Goal: Task Accomplishment & Management: Use online tool/utility

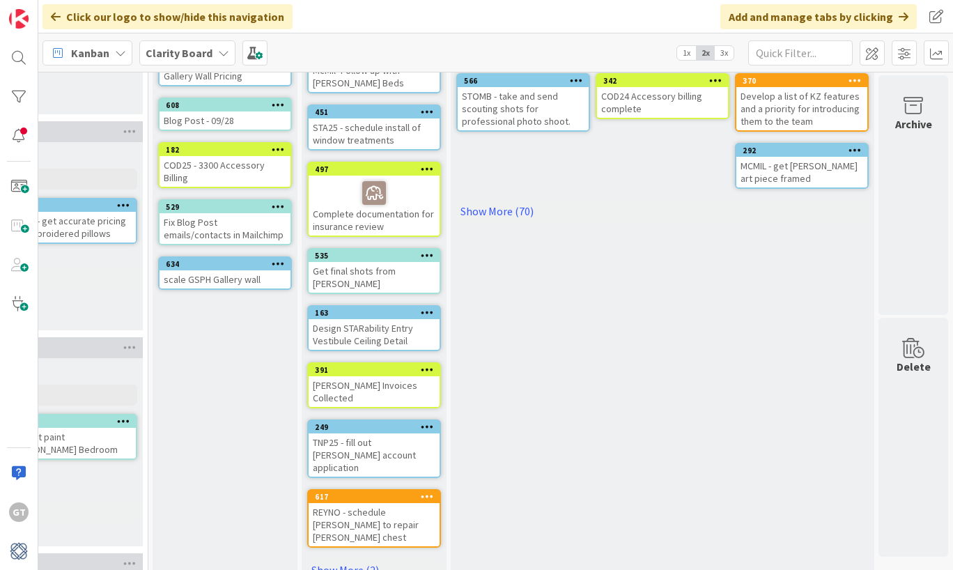
scroll to position [245, 1497]
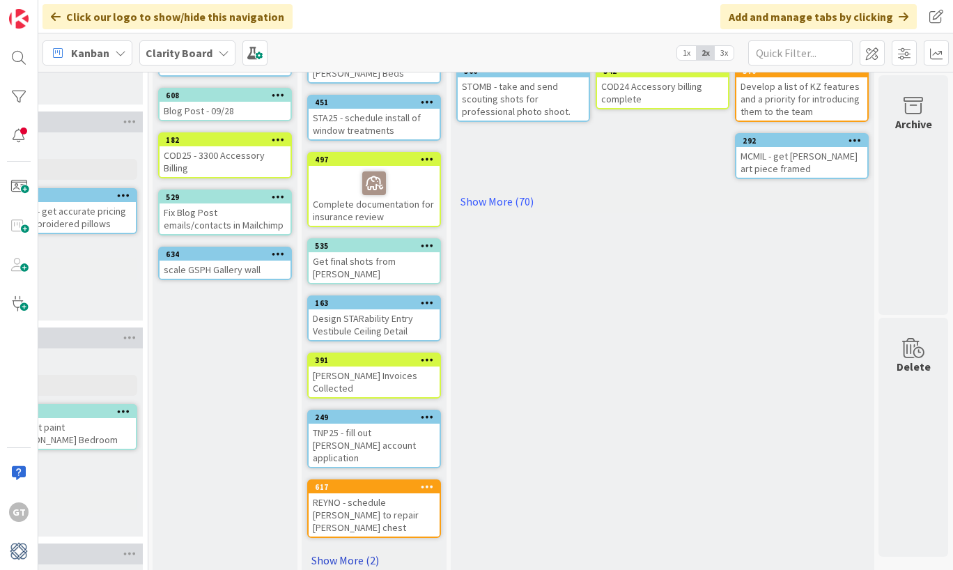
click at [339, 549] on link "Show More (2)" at bounding box center [374, 560] width 134 height 22
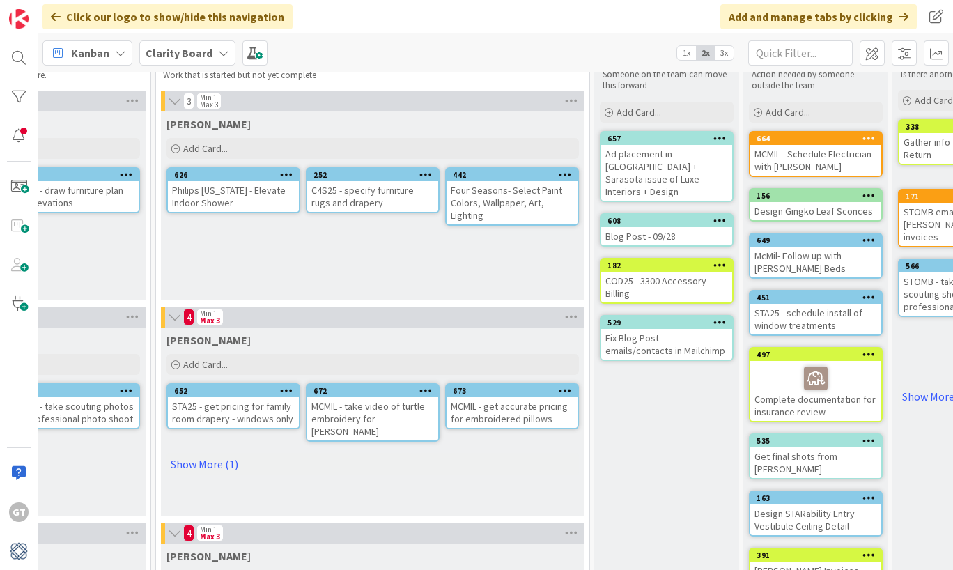
scroll to position [48, 1056]
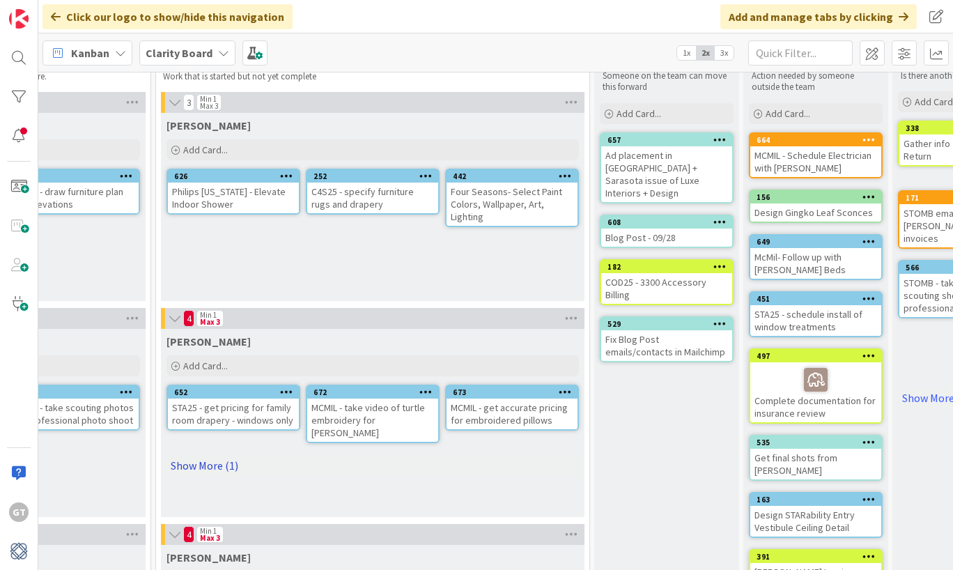
click at [204, 454] on link "Show More (1)" at bounding box center [373, 465] width 412 height 22
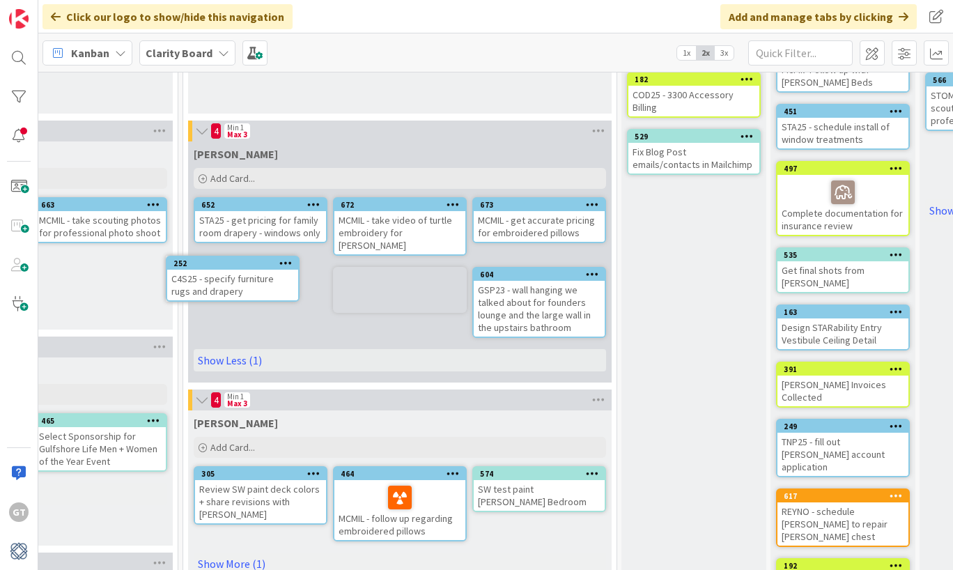
scroll to position [236, 1005]
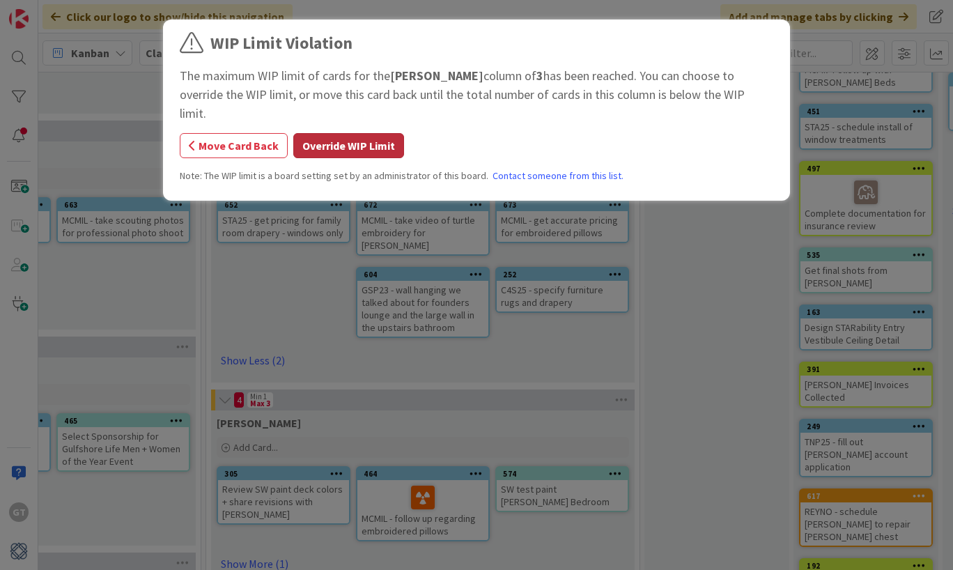
click at [339, 133] on button "Override WIP Limit" at bounding box center [348, 145] width 111 height 25
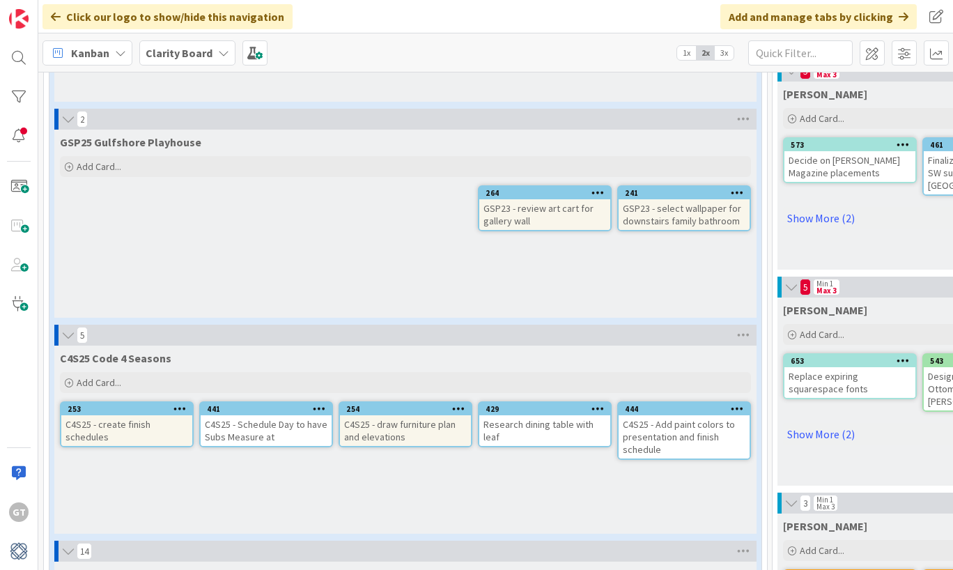
scroll to position [513, 0]
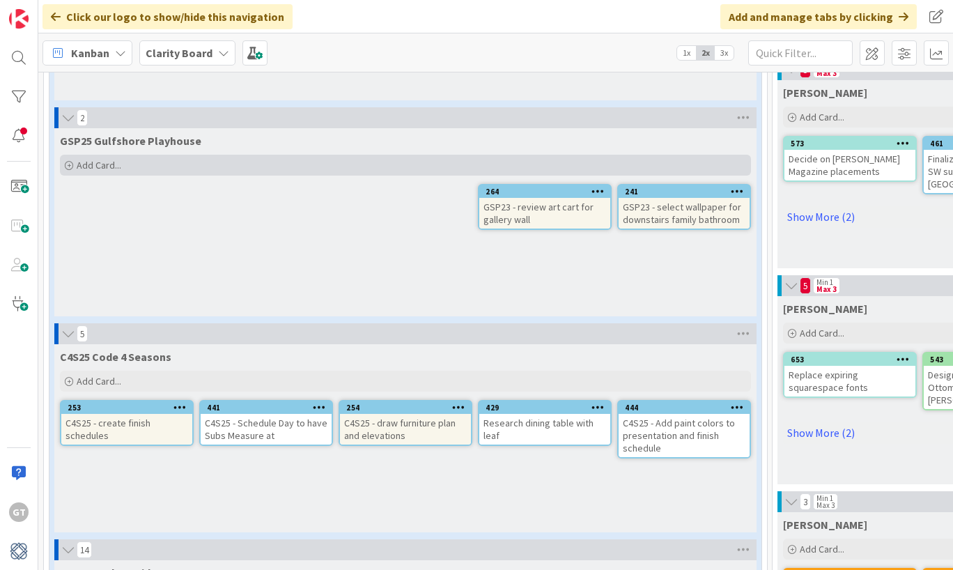
click at [101, 163] on span "Add Card..." at bounding box center [99, 165] width 45 height 13
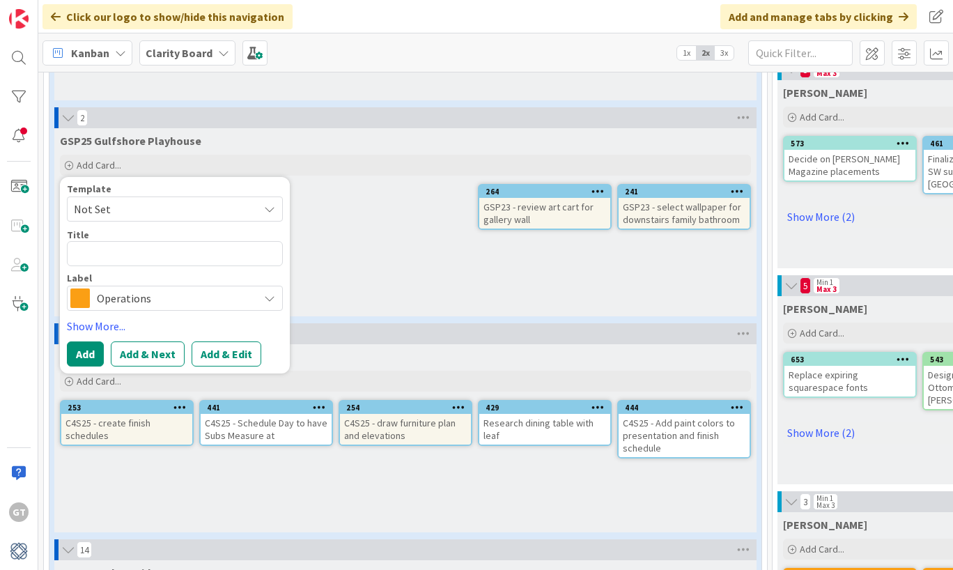
click at [123, 296] on span "Operations" at bounding box center [174, 298] width 155 height 20
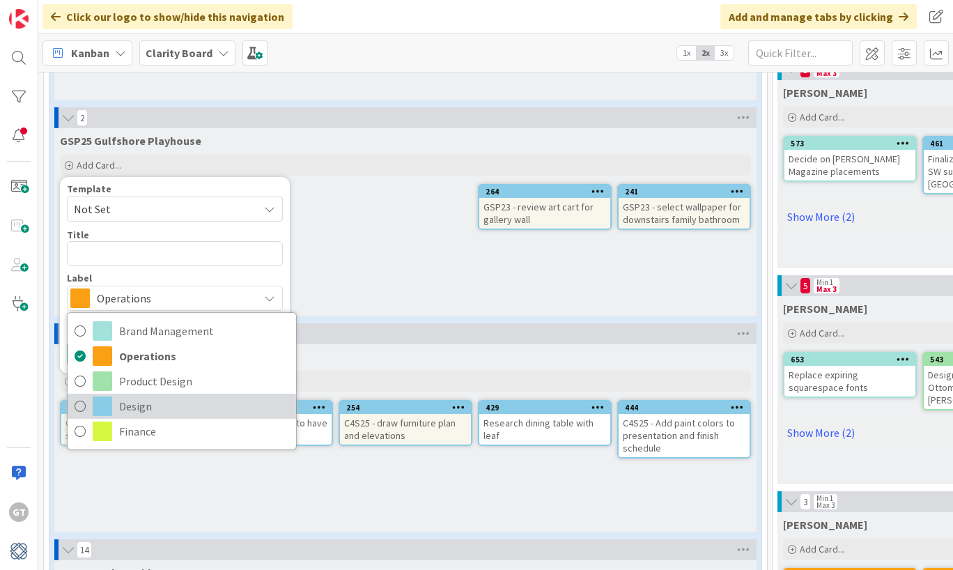
click at [77, 403] on icon at bounding box center [80, 406] width 11 height 21
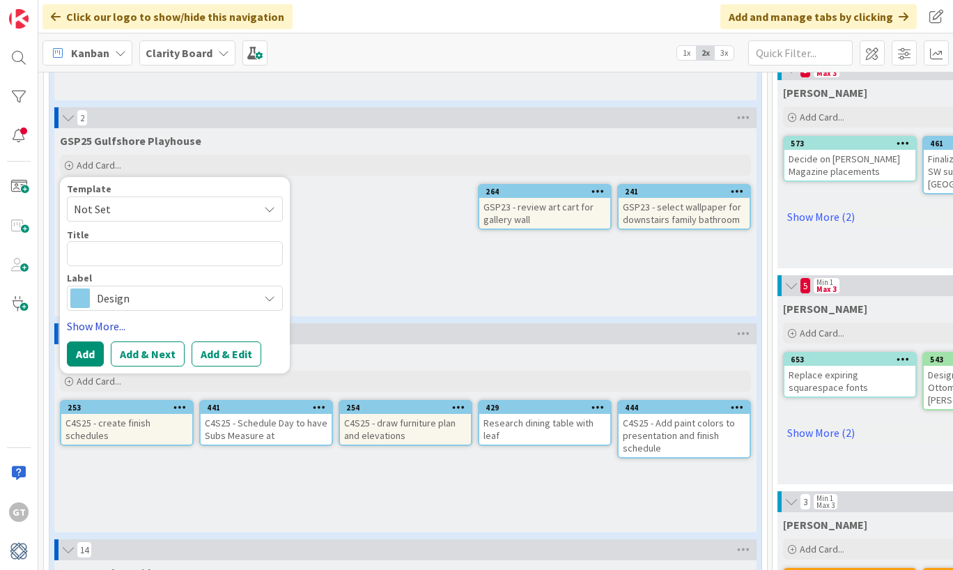
click at [107, 327] on link "Show More..." at bounding box center [175, 326] width 216 height 17
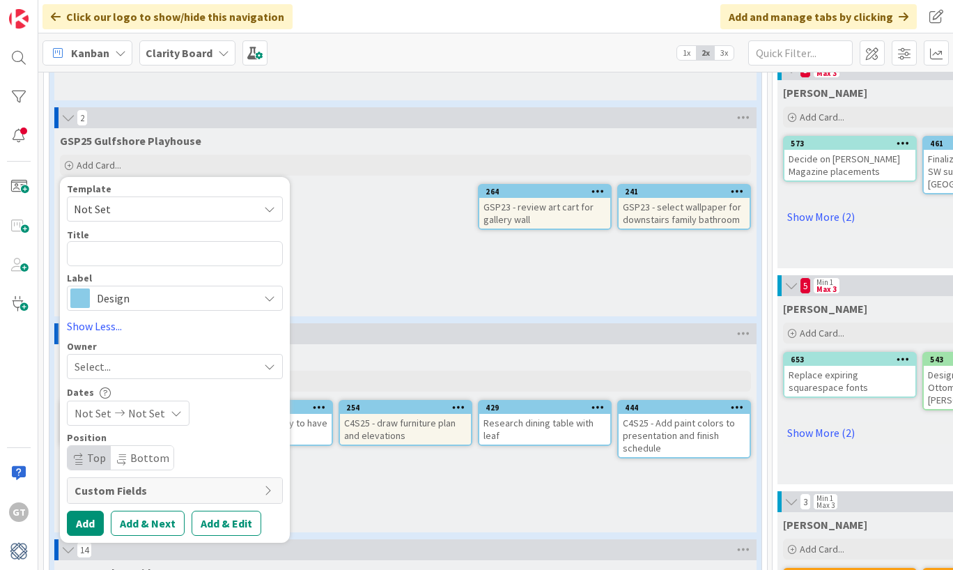
click at [140, 369] on div "Select..." at bounding box center [167, 366] width 184 height 17
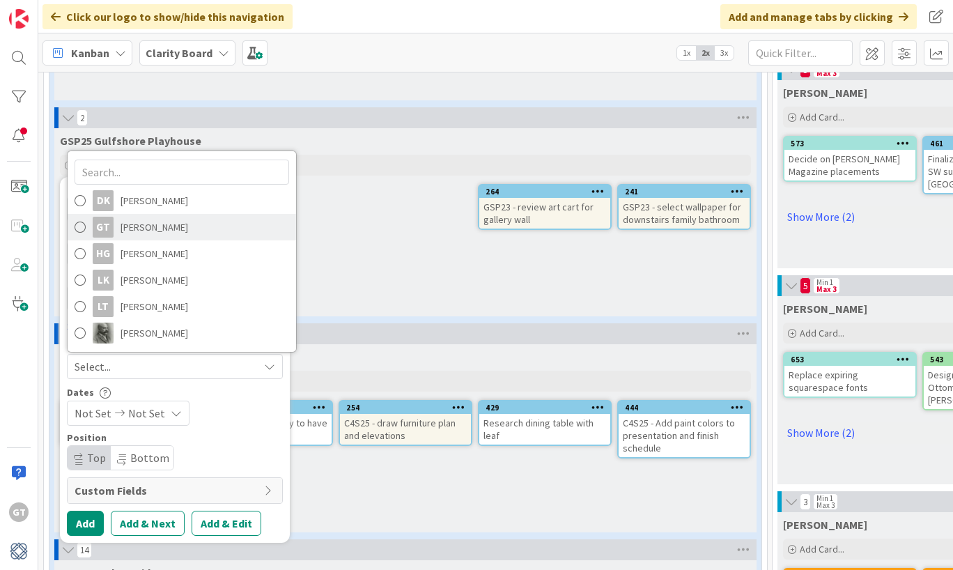
click at [82, 227] on span at bounding box center [80, 227] width 11 height 21
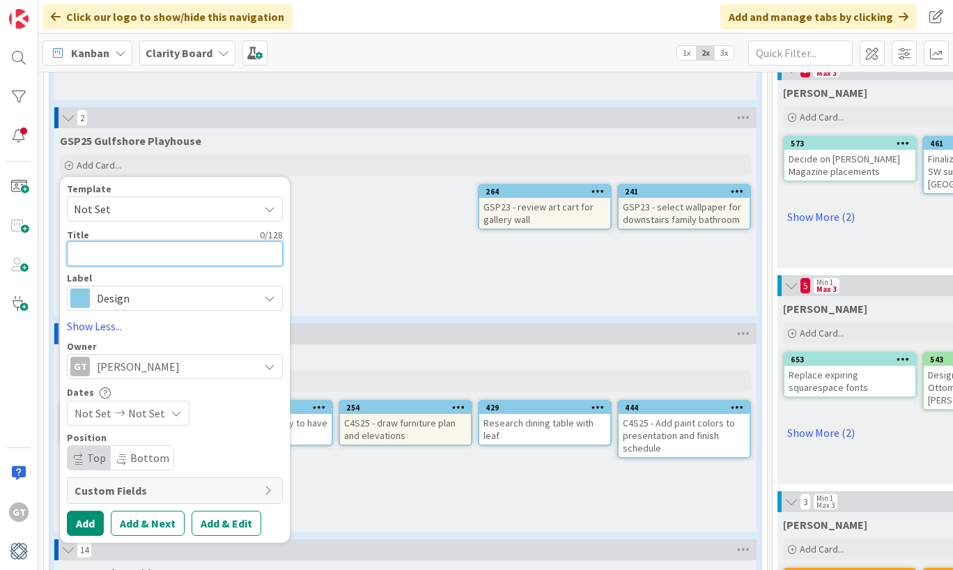
click at [125, 259] on textarea at bounding box center [175, 253] width 216 height 25
type textarea "x"
type textarea "G"
type textarea "x"
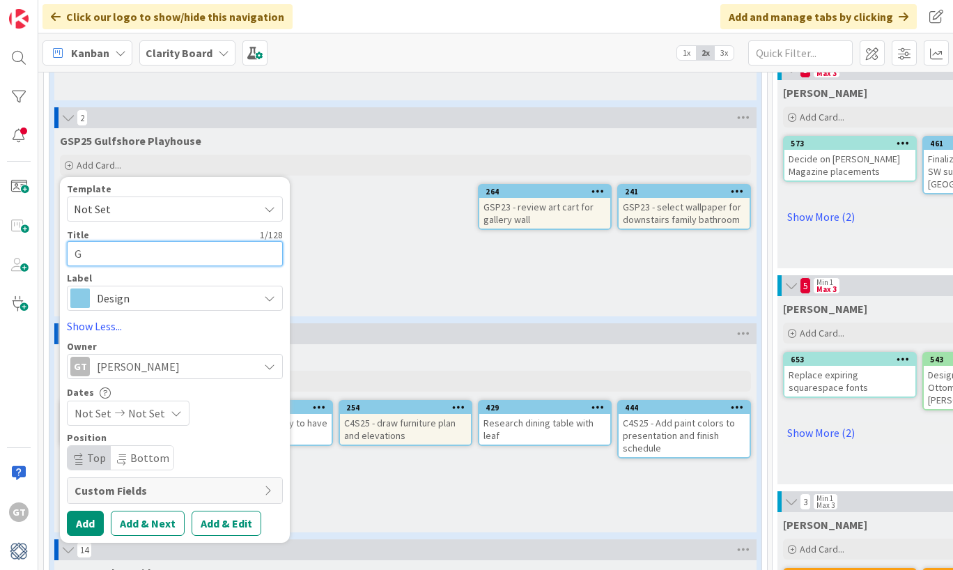
type textarea "GS"
type textarea "x"
type textarea "GSP"
type textarea "x"
type textarea "GSP2"
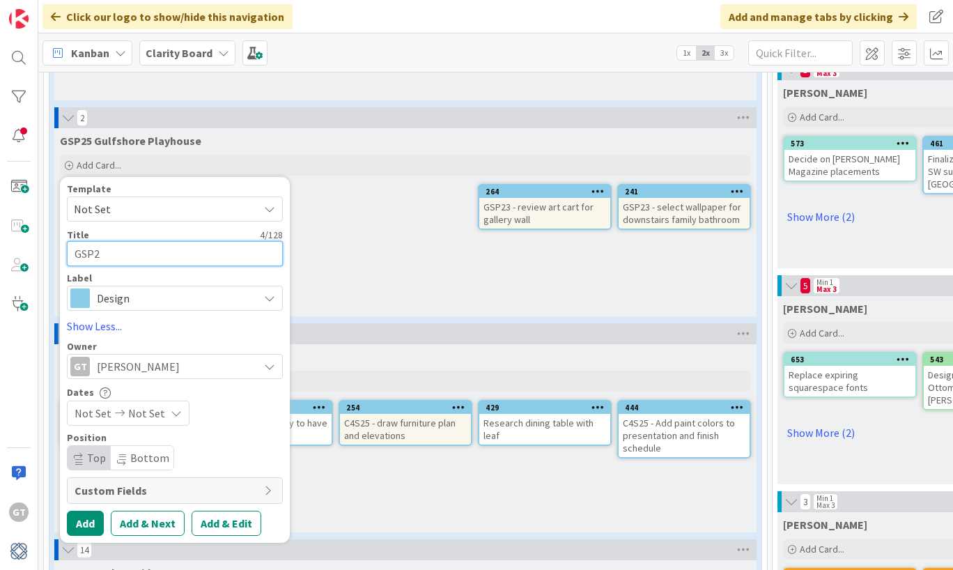
type textarea "x"
type textarea "GSP23"
type textarea "x"
type textarea "GSP23-"
type textarea "x"
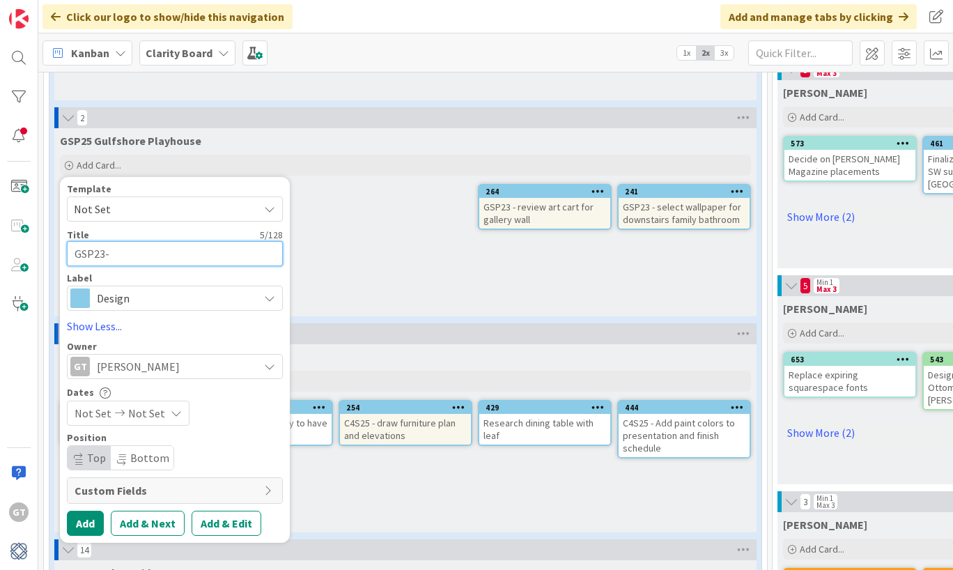
type textarea "GSP23-"
type textarea "x"
type textarea "GSP23- S"
type textarea "x"
type textarea "GSP23- Sc"
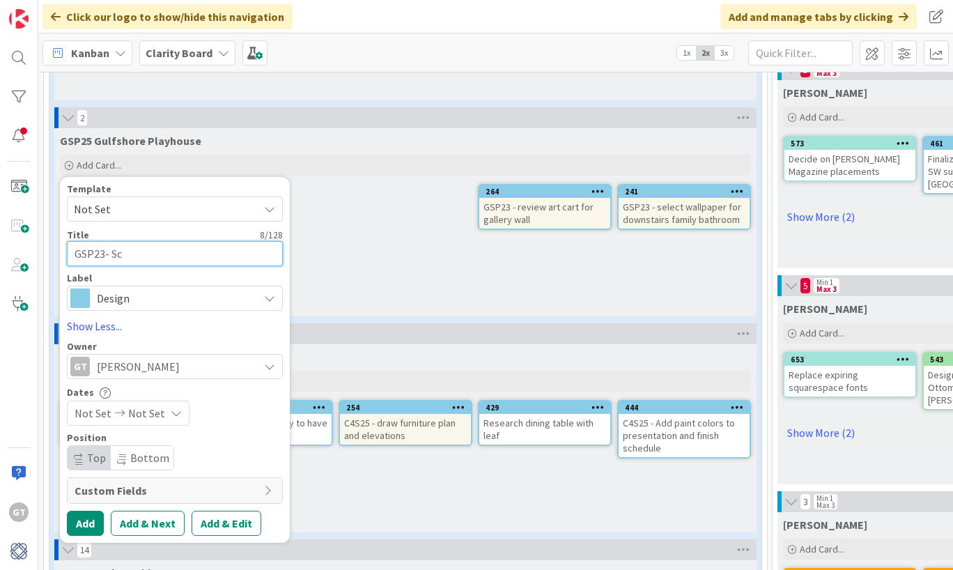
type textarea "x"
type textarea "GSP23- Sch"
type textarea "x"
type textarea "GSP23- Sche"
type textarea "x"
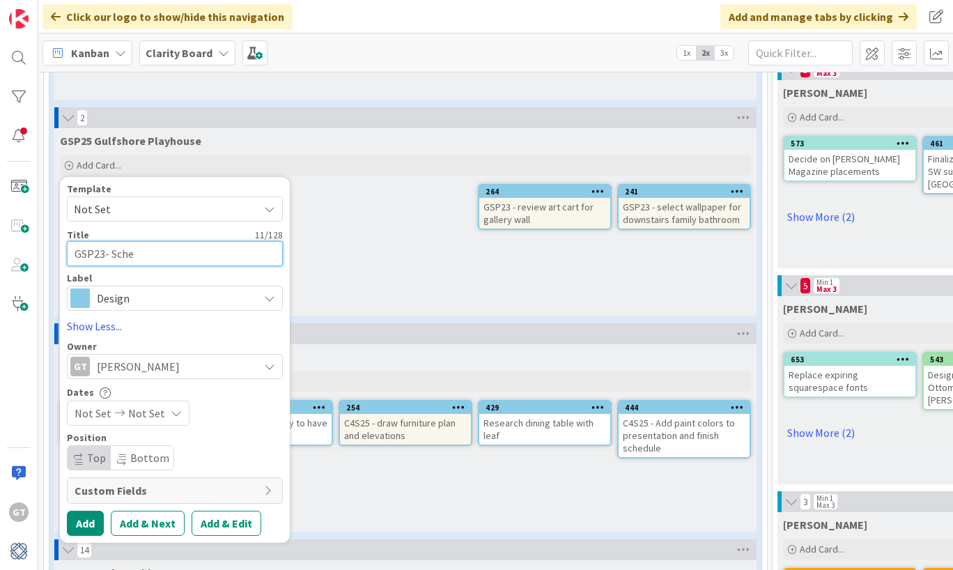
type textarea "GSP23- Sched"
type textarea "x"
type textarea "GSP23- Schedu"
type textarea "x"
type textarea "GSP23- Schedul"
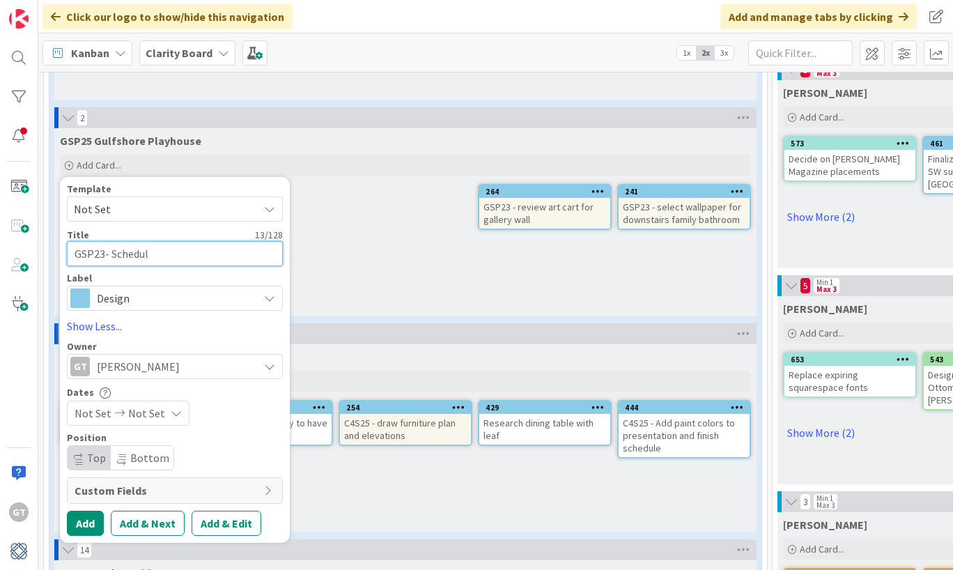
type textarea "x"
type textarea "GSP23- Schedule"
type textarea "x"
type textarea "GSP23- Schedule"
type textarea "x"
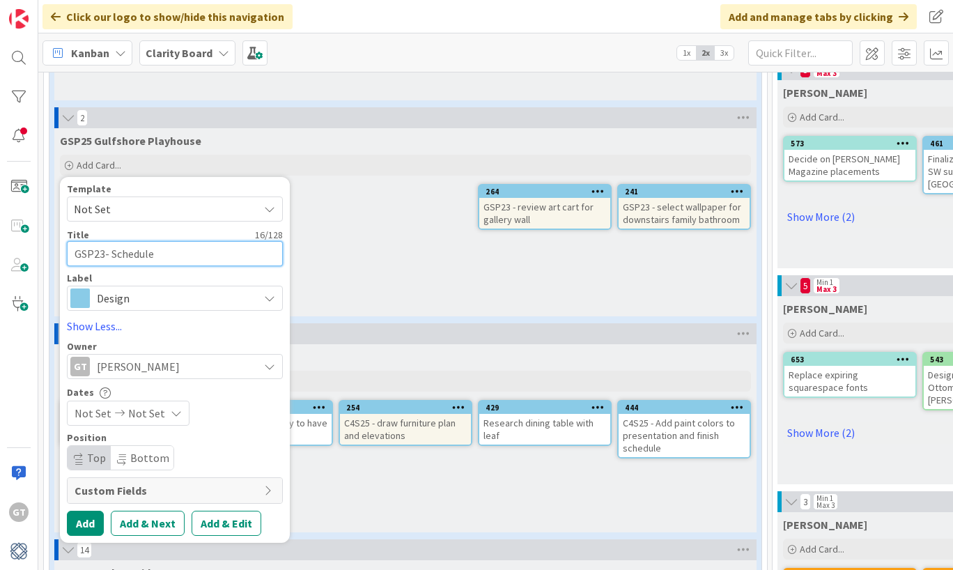
type textarea "GSP23- Schedule S"
type textarea "x"
type textarea "GSP23- Schedule Sa"
type textarea "x"
type textarea "GSP23- Schedule Sav"
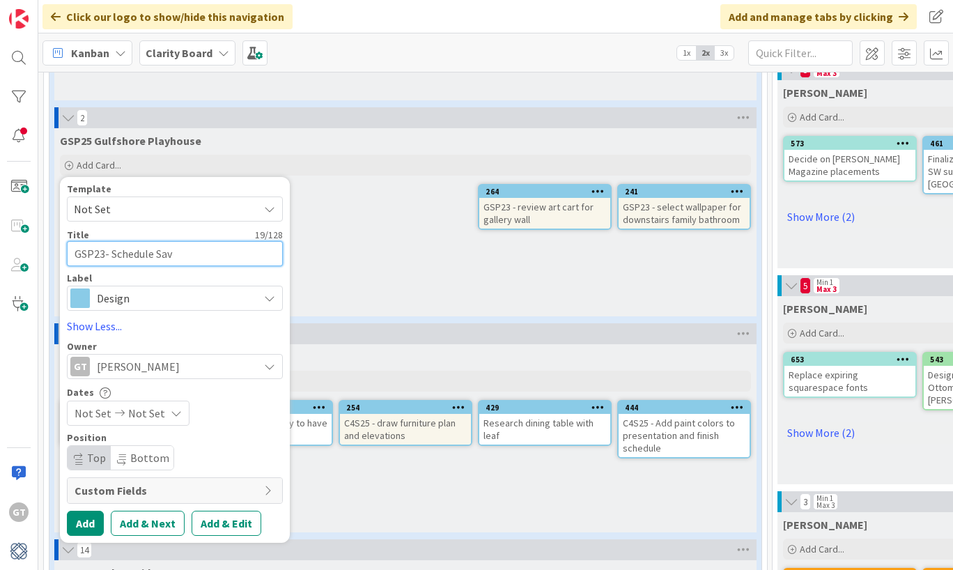
type textarea "x"
type textarea "GSP23- Schedule Save"
type textarea "x"
type textarea "GSP23- Schedule Sav"
type textarea "x"
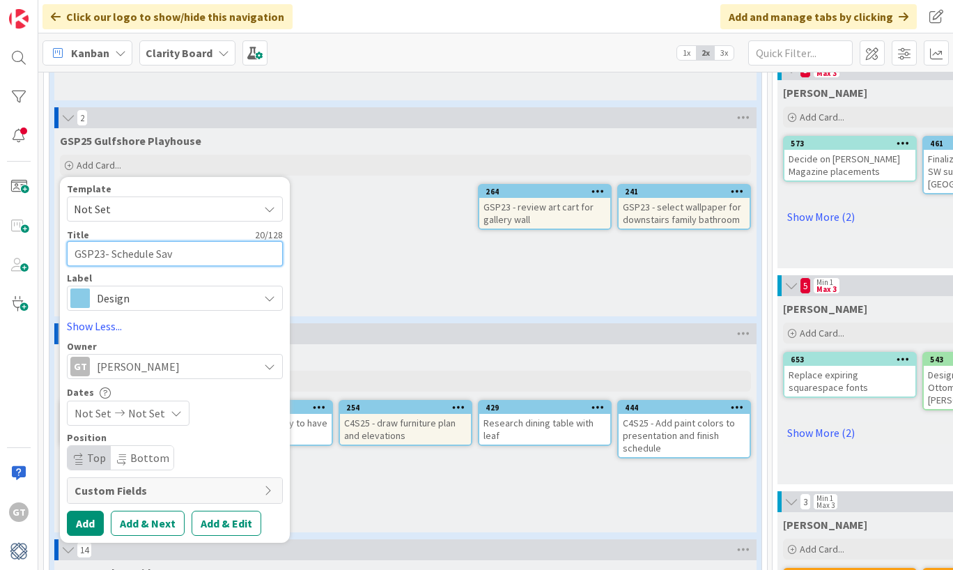
type textarea "GSP23- Schedule Sa"
type textarea "x"
type textarea "GSP23- Schedule S"
type textarea "x"
type textarea "GSP23- Schedule"
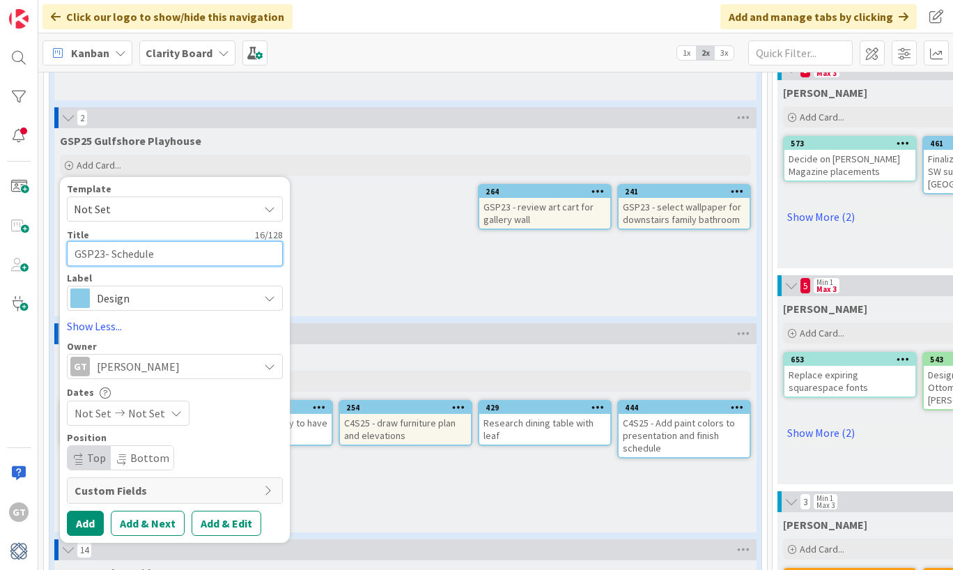
type textarea "x"
type textarea "GSP23- Schedule D"
type textarea "x"
type textarea "GSP23- Schedule Da"
type textarea "x"
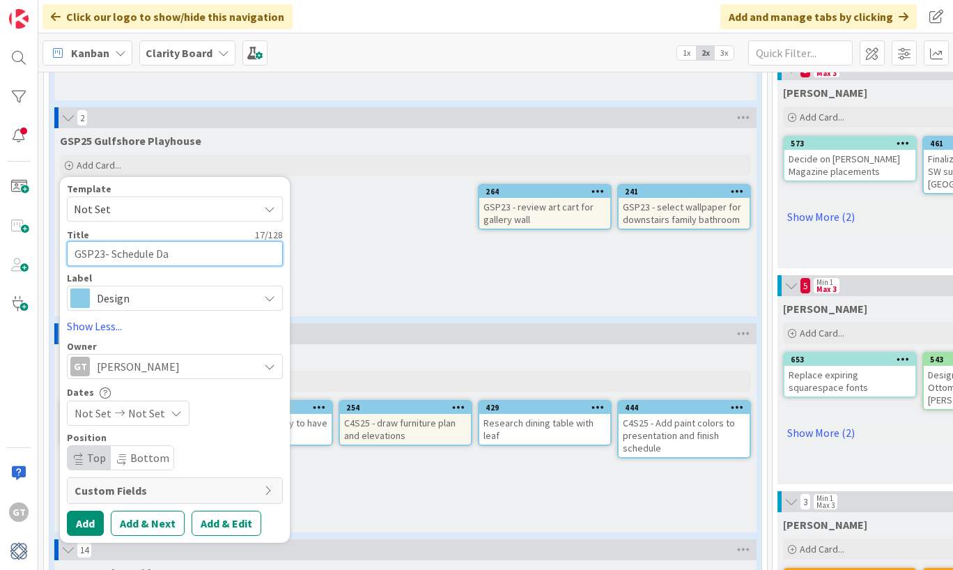
type textarea "GSP23- Schedule Dav"
type textarea "x"
type textarea "GSP23- Schedule [PERSON_NAME]"
type textarea "x"
type textarea "GSP23- Schedule [PERSON_NAME]"
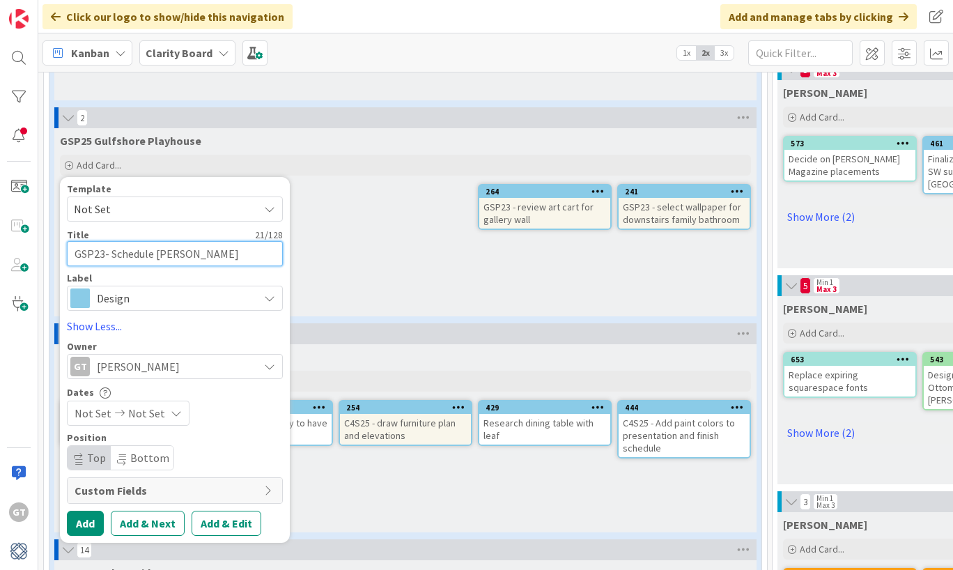
type textarea "x"
type textarea "GSP23- Schedule [PERSON_NAME]"
type textarea "x"
type textarea "GSP23- Schedule [PERSON_NAME] to"
type textarea "x"
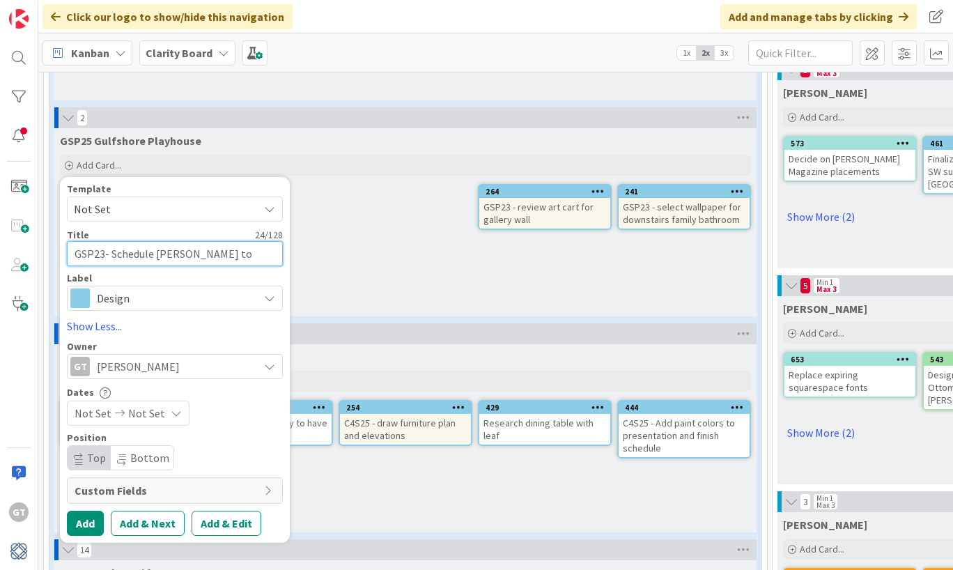
type textarea "GSP23- Schedule [PERSON_NAME] to"
type textarea "x"
type textarea "GSP23- Schedule [PERSON_NAME] to I"
type textarea "x"
type textarea "GSP23- Schedule [PERSON_NAME] to In"
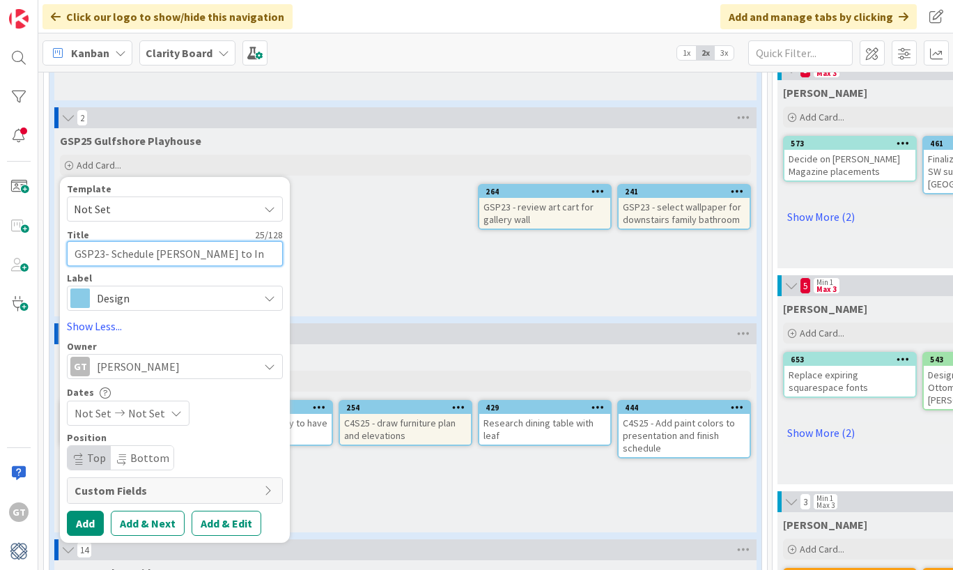
type textarea "x"
type textarea "GSP23- Schedule [PERSON_NAME] to Ins"
type textarea "x"
type textarea "GSP23- Schedule [PERSON_NAME] to Inst"
type textarea "x"
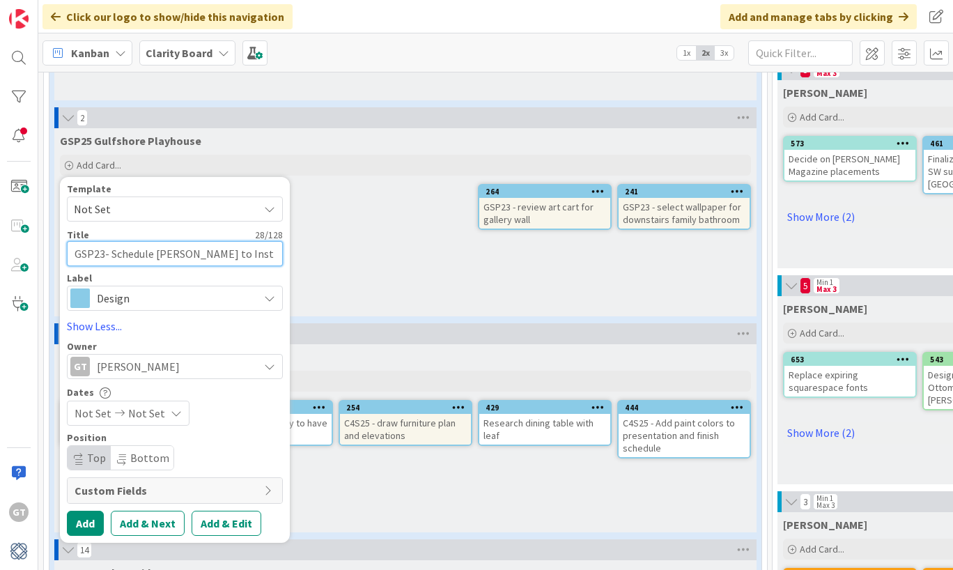
type textarea "GSP23- Schedule [PERSON_NAME] to Insta"
type textarea "x"
type textarea "GSP23- Schedule [PERSON_NAME] to Instal"
type textarea "x"
type textarea "GSP23- Schedule [PERSON_NAME] to Install"
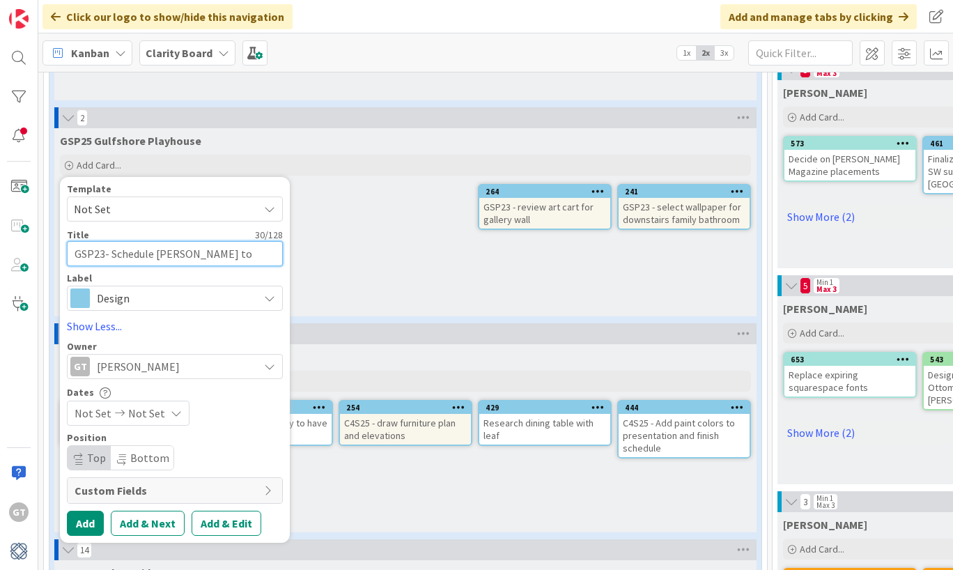
type textarea "x"
type textarea "GSP23- Schedule [PERSON_NAME] to Install"
type textarea "x"
type textarea "GSP23- Schedule [PERSON_NAME] to Install M"
type textarea "x"
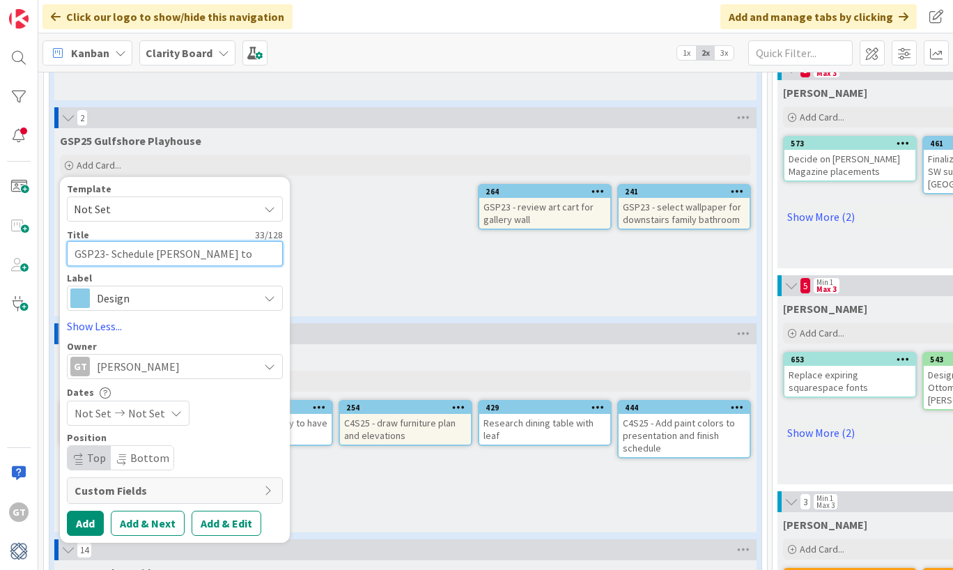
type textarea "GSP23- Schedule [PERSON_NAME] to Install Mi"
type textarea "x"
type textarea "GSP23- Schedule [PERSON_NAME] to Install Mir"
type textarea "x"
type textarea "GSP23- Schedule [PERSON_NAME] to Install Mirr"
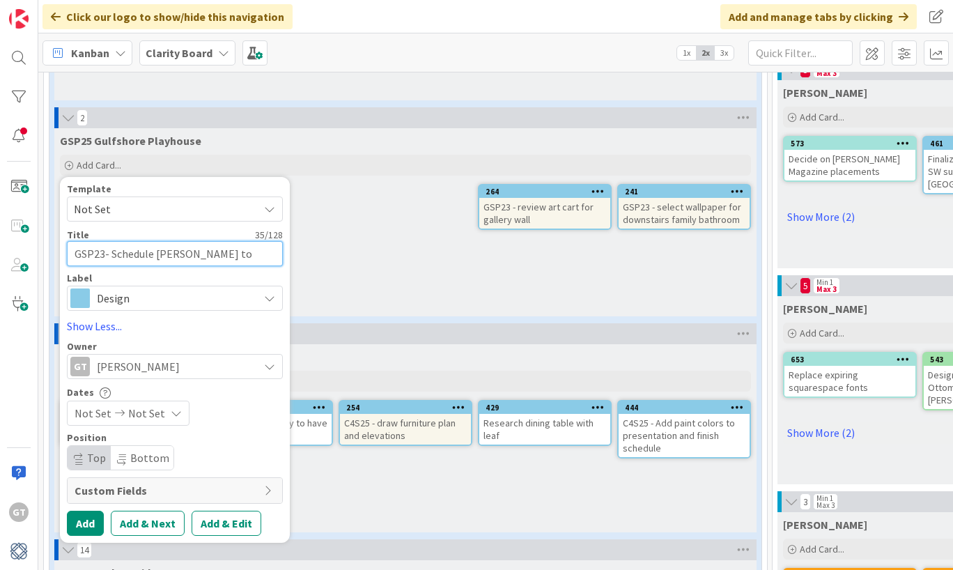
type textarea "x"
type textarea "GSP23- Schedule [PERSON_NAME] to Install Mirro"
type textarea "x"
type textarea "GSP23- Schedule [PERSON_NAME] to Install Mirror"
type textarea "x"
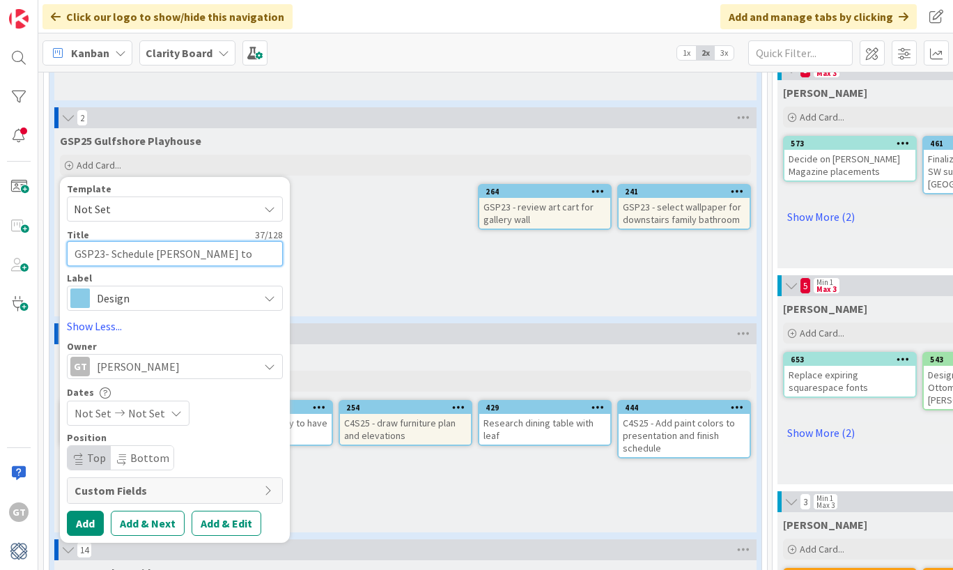
type textarea "GSP23- Schedule [PERSON_NAME] to Install Mirror"
type textarea "x"
type textarea "GSP23- Schedule [PERSON_NAME] to Install Mirror &"
type textarea "x"
type textarea "GSP23- Schedule [PERSON_NAME] to Install Mirror &"
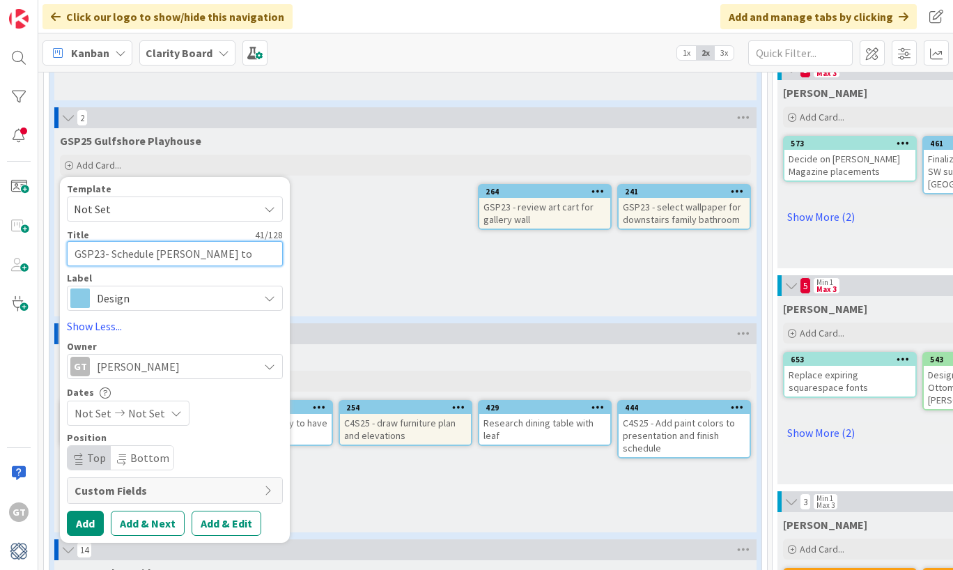
type textarea "x"
type textarea "GSP23- Schedule [PERSON_NAME] to Install Mirror & M"
type textarea "x"
type textarea "GSP23- Schedule [PERSON_NAME] to Install Mirror & Mi"
type textarea "x"
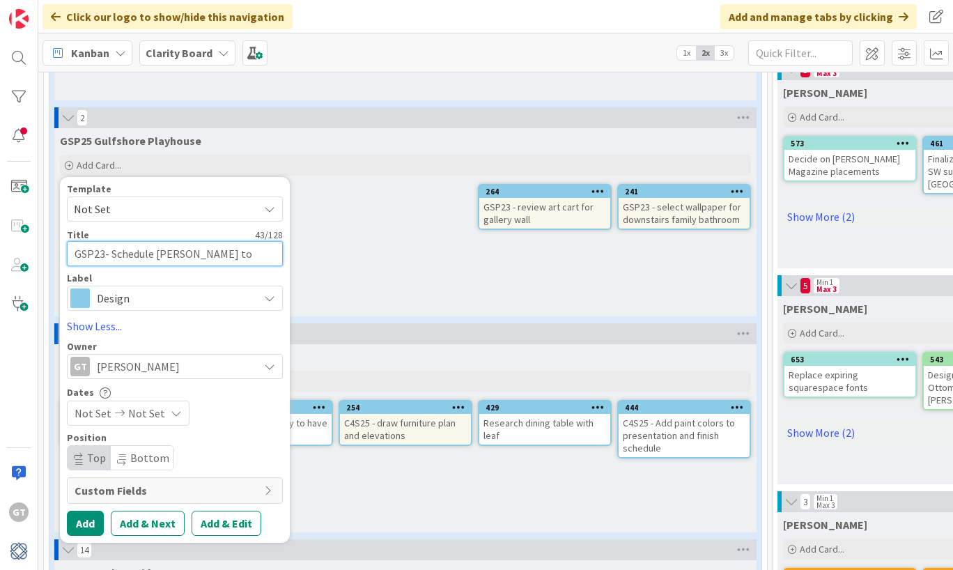
type textarea "GSP23- Schedule [PERSON_NAME] to Install Mirror & Mir"
type textarea "x"
type textarea "GSP23- Schedule [PERSON_NAME] to Install Mirror & Mirr"
type textarea "x"
type textarea "GSP23- Schedule [PERSON_NAME] to Install Mirror & Mirro"
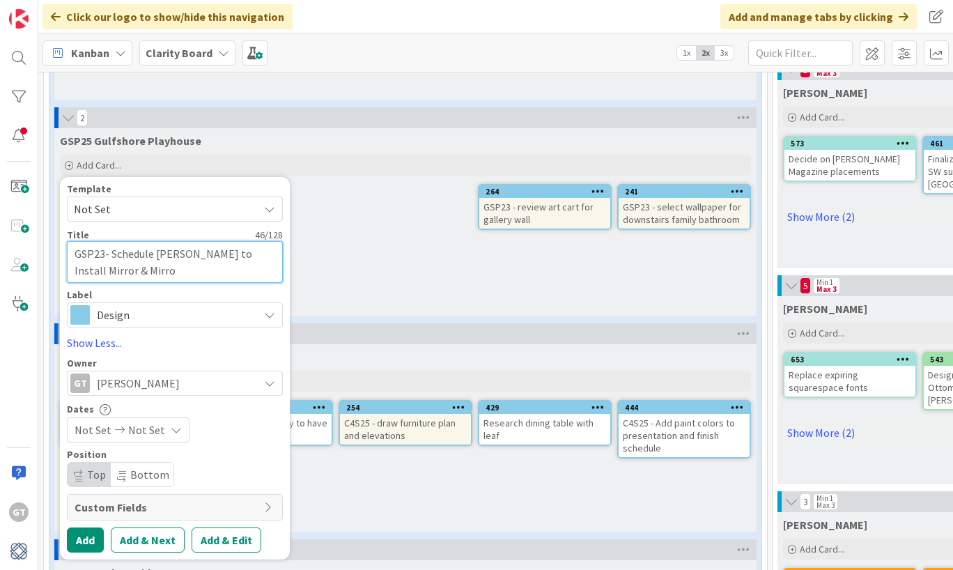
type textarea "x"
type textarea "GSP23- Schedule [PERSON_NAME] to Install Mirror & Mirror"
type textarea "x"
type textarea "GSP23- Schedule [PERSON_NAME] to Install Mirror & Mirror"
type textarea "x"
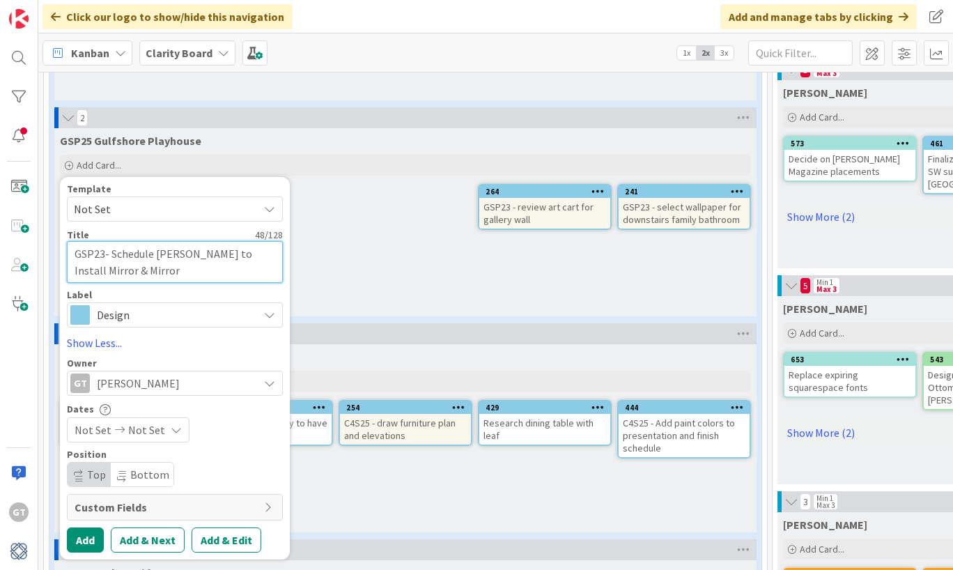
type textarea "GSP23- Schedule [PERSON_NAME] to Install Mirror & Mirror F"
type textarea "x"
type textarea "GSP23- Schedule [PERSON_NAME] to Install Mirror & Mirror Fr"
type textarea "x"
type textarea "GSP23- Schedule [PERSON_NAME] to Install Mirror & Mirror Fra"
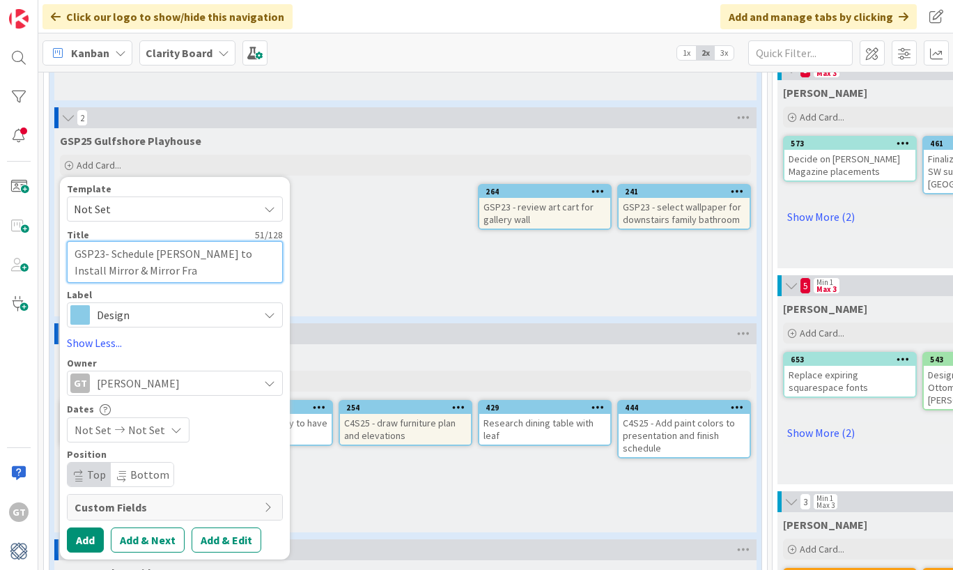
type textarea "x"
type textarea "GSP23- Schedule [PERSON_NAME] to Install Mirror & Mirror Fram"
type textarea "x"
type textarea "GSP23- Schedule [PERSON_NAME] to Install Mirror & Mirror Frame"
type textarea "x"
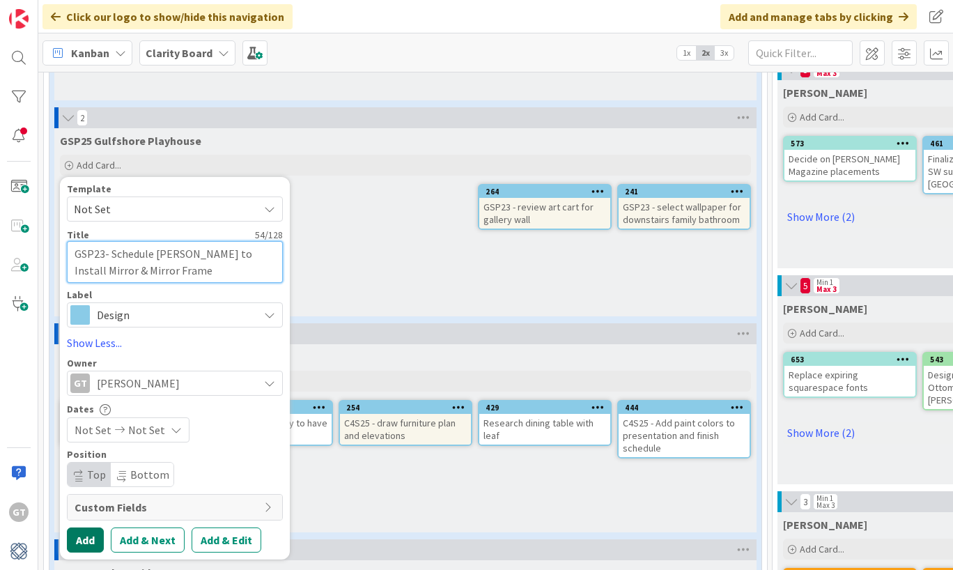
type textarea "GSP23- Schedule [PERSON_NAME] to Install Mirror & Mirror Frame"
click at [89, 537] on button "Add" at bounding box center [85, 539] width 37 height 25
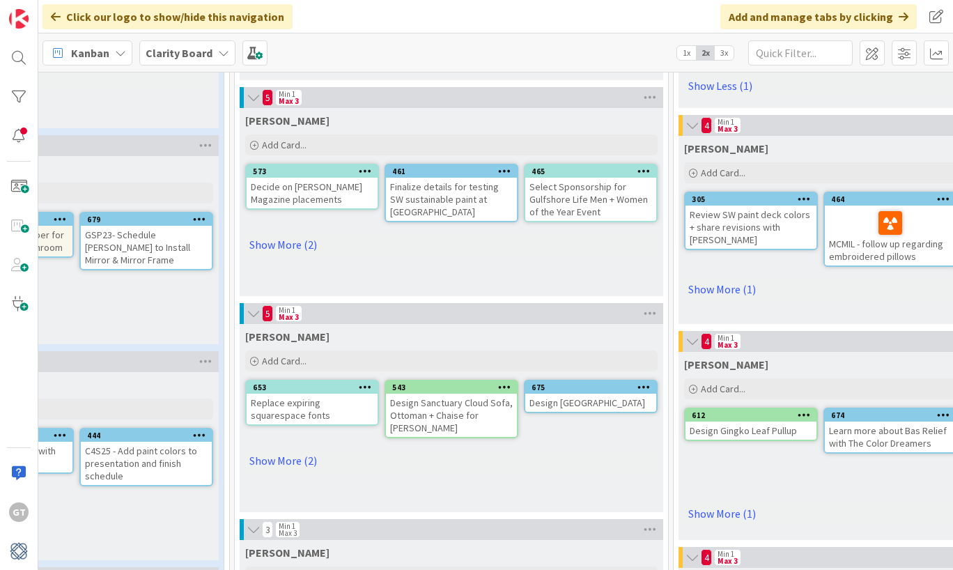
scroll to position [484, 569]
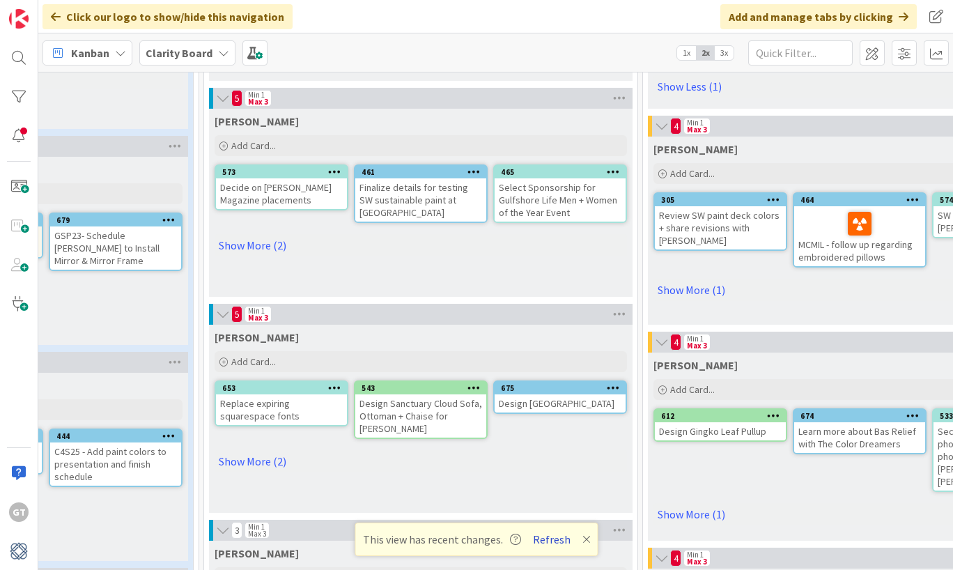
click at [548, 541] on button "Refresh" at bounding box center [551, 539] width 47 height 18
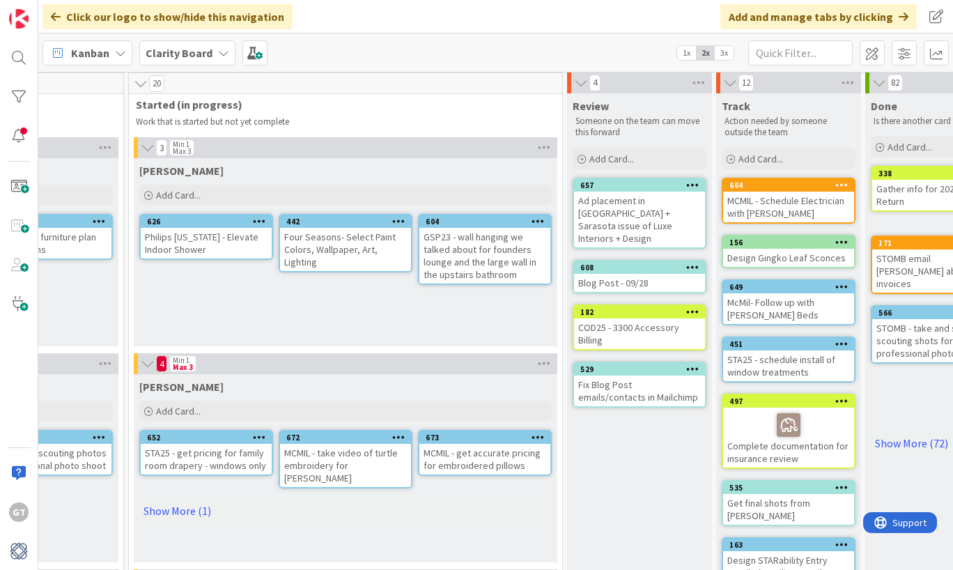
scroll to position [0, 1083]
